Goal: Task Accomplishment & Management: Manage account settings

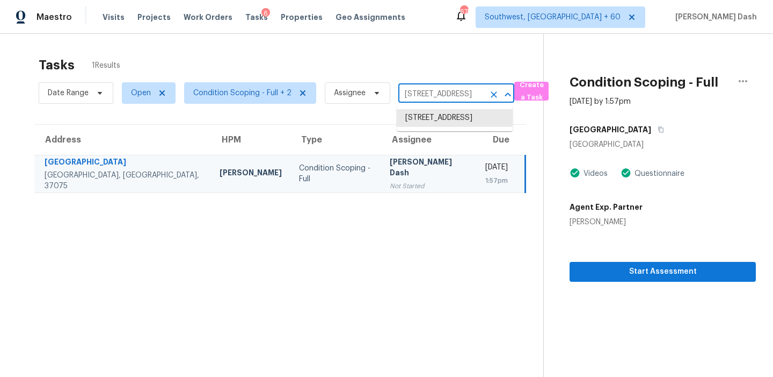
click at [446, 96] on input "[STREET_ADDRESS]" at bounding box center [442, 94] width 86 height 17
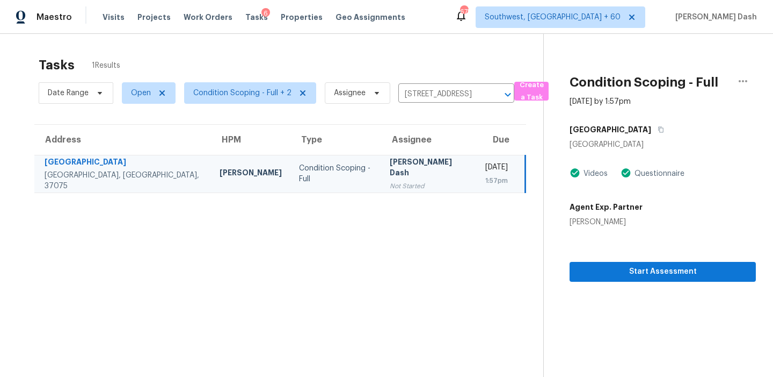
click at [418, 105] on div "Date Range Open Condition Scoping - Full + 2 Assignee [STREET_ADDRESS] ​" at bounding box center [277, 93] width 476 height 28
click at [421, 86] on input "[STREET_ADDRESS]" at bounding box center [442, 94] width 86 height 17
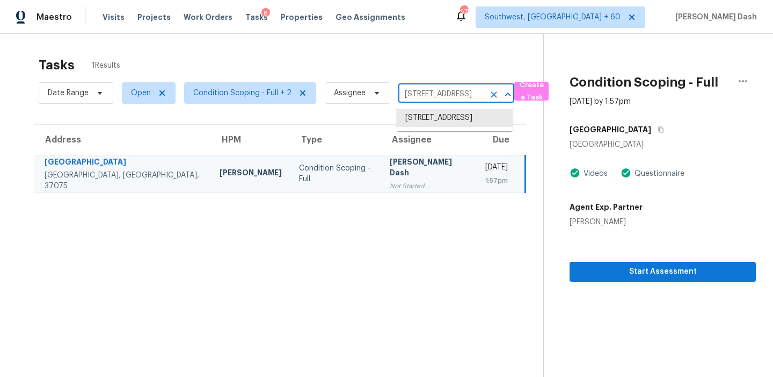
paste input "[STREET_ADDRESS]"
type input "[STREET_ADDRESS]"
click at [453, 120] on li "[STREET_ADDRESS]" at bounding box center [455, 118] width 116 height 18
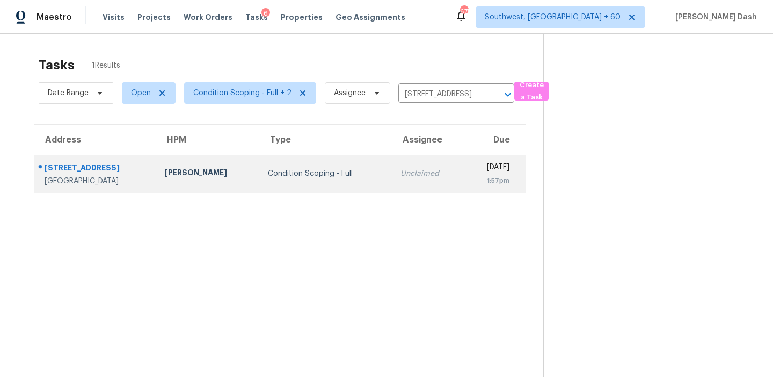
click at [338, 170] on td "Condition Scoping - Full" at bounding box center [325, 174] width 133 height 38
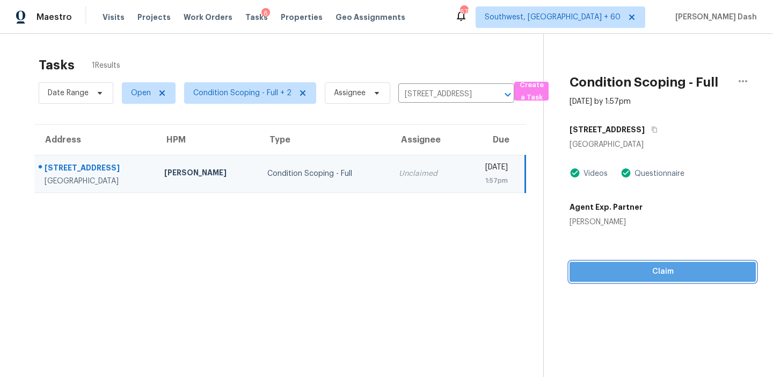
click at [626, 272] on span "Claim" at bounding box center [663, 271] width 169 height 13
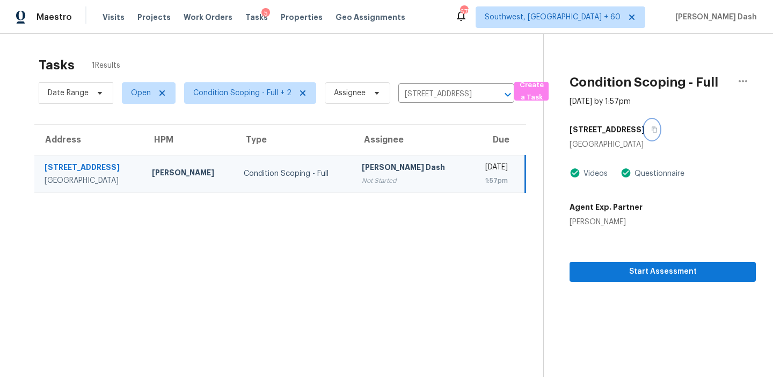
click at [652, 127] on icon "button" at bounding box center [655, 129] width 6 height 6
click at [652, 126] on icon "button" at bounding box center [655, 129] width 6 height 6
click at [653, 127] on icon "button" at bounding box center [655, 130] width 5 height 6
click at [440, 90] on input "[STREET_ADDRESS]" at bounding box center [442, 94] width 86 height 17
paste input "[STREET_ADDRESS][PERSON_NAME][US_STATE]"
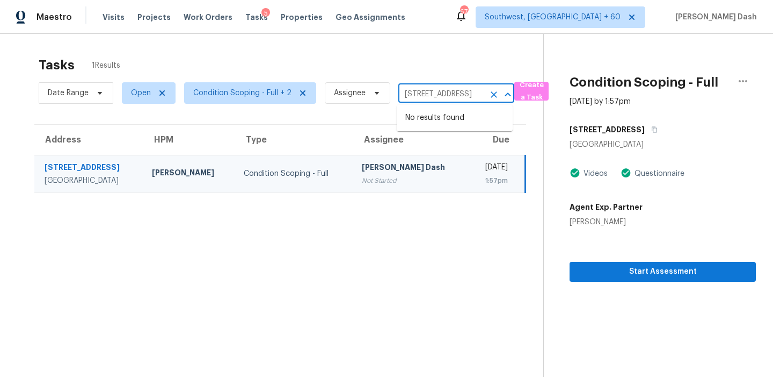
type input "[STREET_ADDRESS][PERSON_NAME][US_STATE]"
click at [435, 125] on li "[STREET_ADDRESS][PERSON_NAME][US_STATE]" at bounding box center [455, 123] width 116 height 29
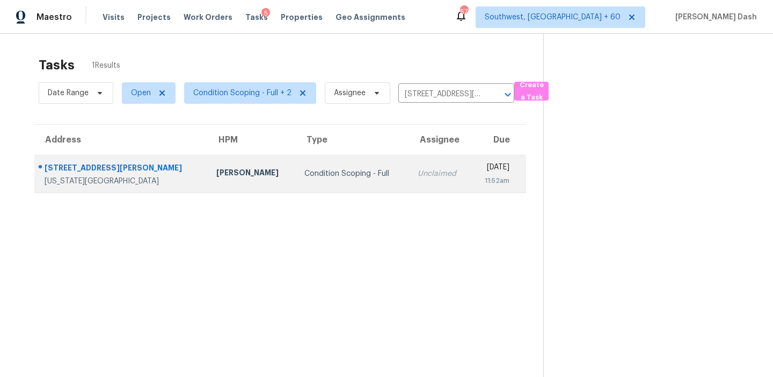
click at [409, 182] on td "Unclaimed" at bounding box center [440, 174] width 62 height 38
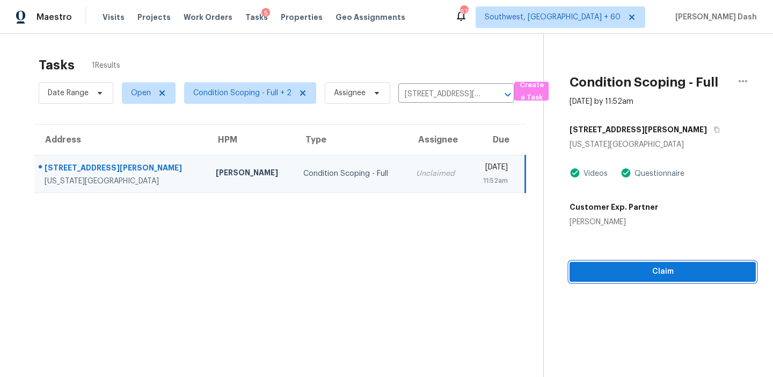
click at [654, 265] on span "Claim" at bounding box center [663, 271] width 169 height 13
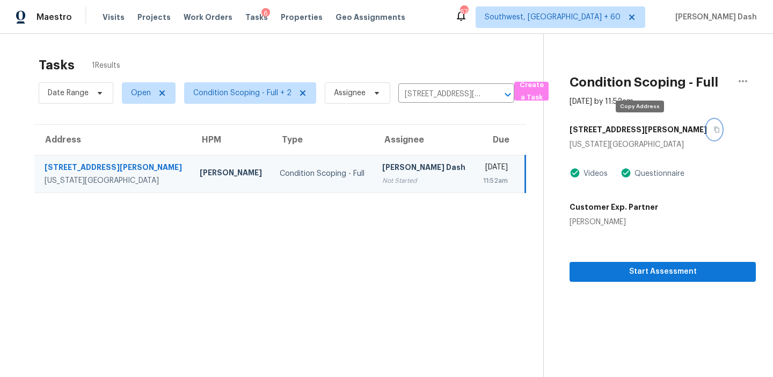
click at [707, 126] on button "button" at bounding box center [714, 129] width 15 height 19
click at [445, 100] on input "[STREET_ADDRESS][PERSON_NAME][US_STATE]" at bounding box center [442, 94] width 86 height 17
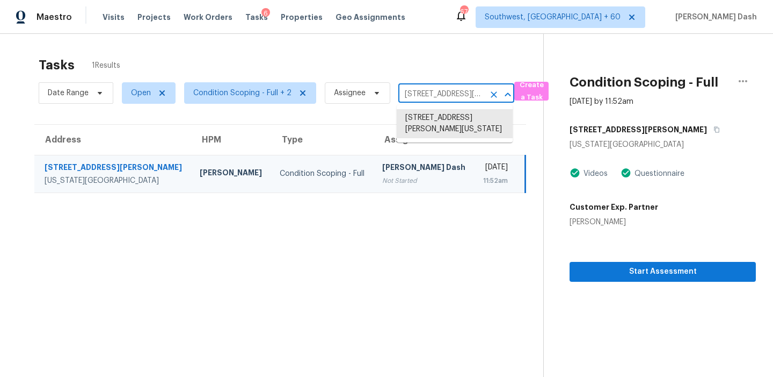
paste input "[STREET_ADDRESS]"
type input "[STREET_ADDRESS]"
click at [444, 118] on li "[STREET_ADDRESS]" at bounding box center [455, 118] width 116 height 18
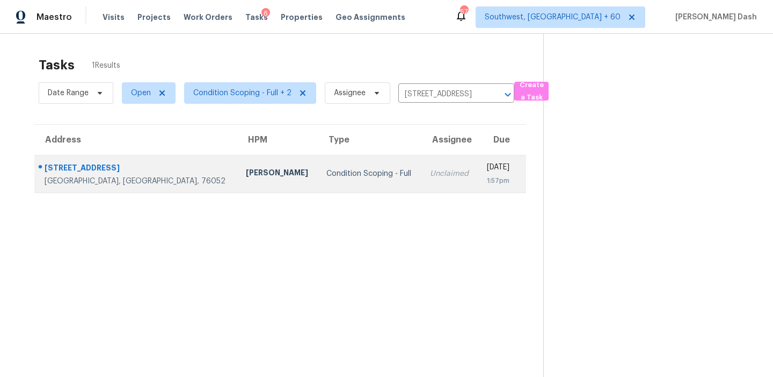
click at [350, 165] on td "Condition Scoping - Full" at bounding box center [370, 174] width 104 height 38
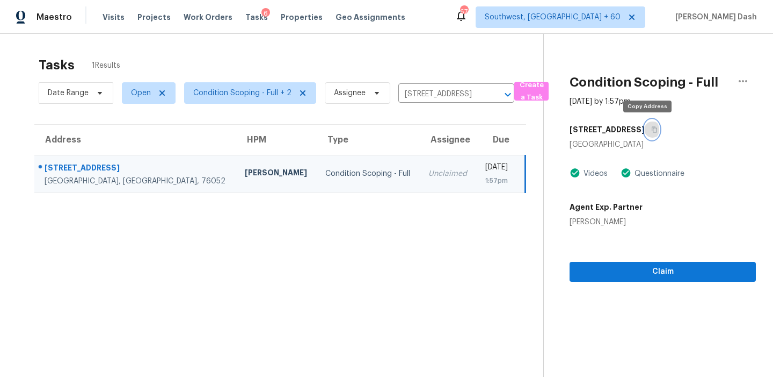
click at [646, 124] on button "button" at bounding box center [652, 129] width 15 height 19
click at [646, 284] on section "Condition Scoping - Full [DATE] by 1:57pm [STREET_ADDRESS][PERSON_NAME] Videos …" at bounding box center [650, 222] width 213 height 377
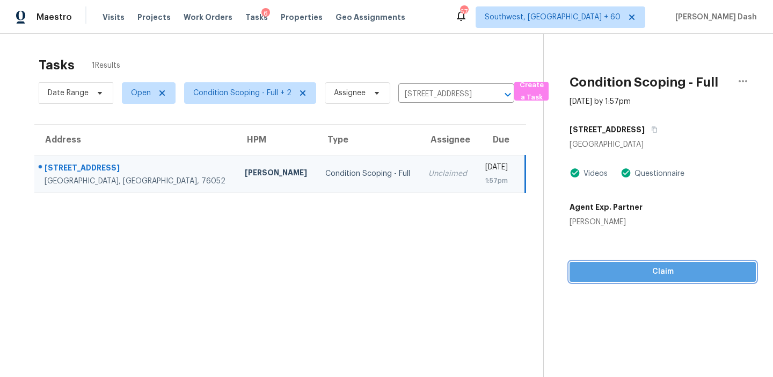
click at [646, 276] on span "Claim" at bounding box center [663, 271] width 169 height 13
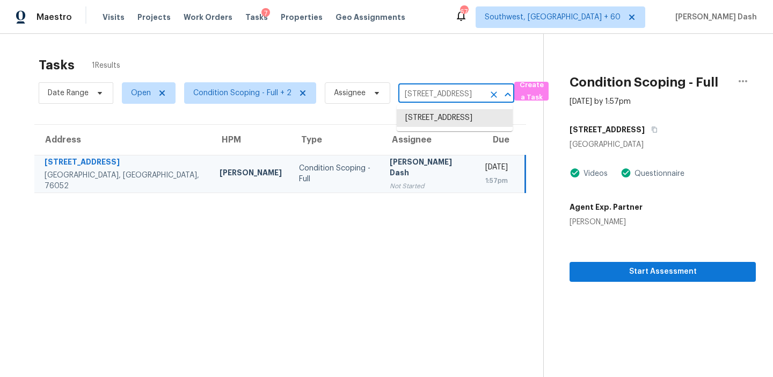
click at [415, 95] on input "[STREET_ADDRESS]" at bounding box center [442, 94] width 86 height 17
paste input "[STREET_ADDRESS]"
type input "[STREET_ADDRESS]"
click at [428, 122] on li "[STREET_ADDRESS]" at bounding box center [455, 118] width 116 height 18
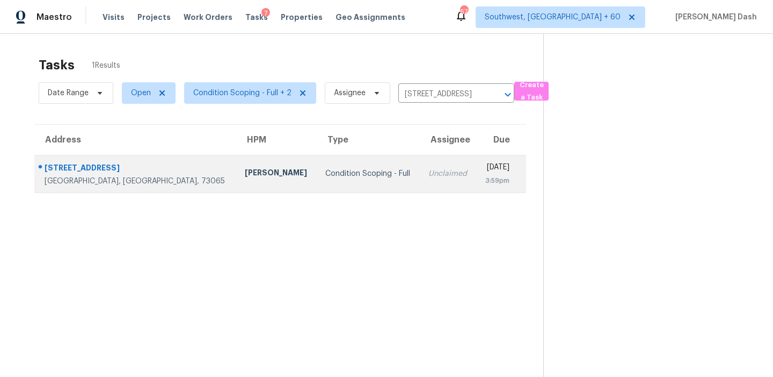
click at [343, 168] on td "Condition Scoping - Full" at bounding box center [368, 174] width 103 height 38
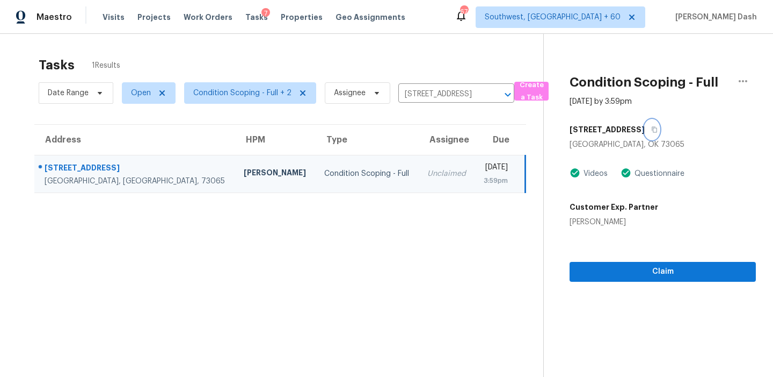
click at [652, 128] on icon "button" at bounding box center [655, 129] width 6 height 6
click at [628, 268] on span "Claim" at bounding box center [663, 271] width 169 height 13
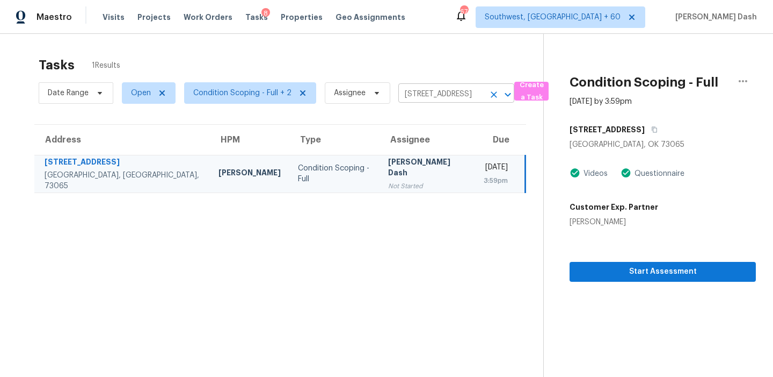
click at [495, 98] on icon "Clear" at bounding box center [494, 94] width 11 height 11
